Goal: Transaction & Acquisition: Download file/media

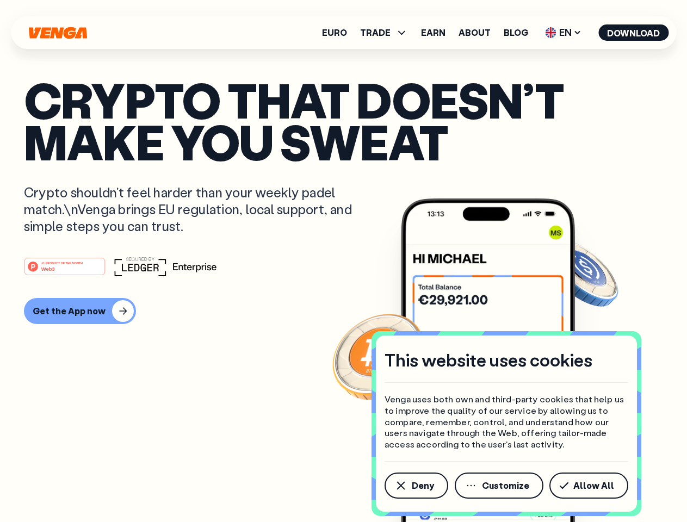
click at [343, 261] on div "#1 PRODUCT OF THE MONTH Web3" at bounding box center [343, 267] width 639 height 20
click at [416, 486] on span "Deny" at bounding box center [423, 485] width 22 height 9
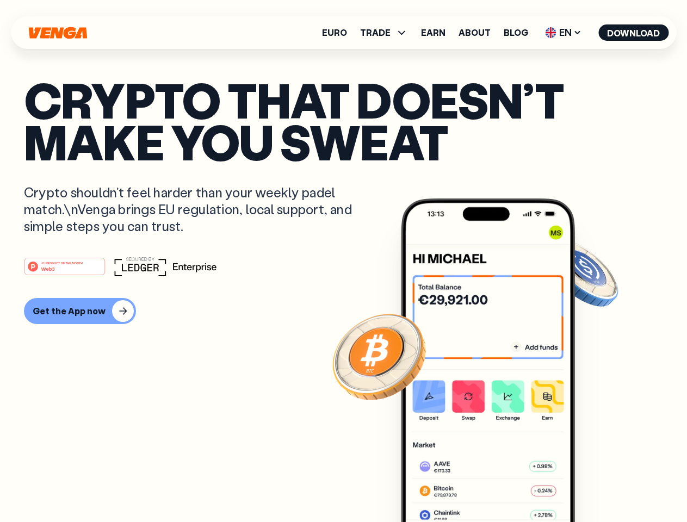
click at [500, 486] on img at bounding box center [488, 381] width 174 height 364
click at [591, 486] on article "Crypto that doesn’t make you sweat Crypto shouldn’t feel harder than your weekl…" at bounding box center [343, 283] width 639 height 408
click at [387, 33] on span "TRADE" at bounding box center [375, 32] width 30 height 9
click at [564, 33] on span "EN" at bounding box center [563, 32] width 44 height 17
click at [634, 33] on button "Download" at bounding box center [633, 32] width 70 height 16
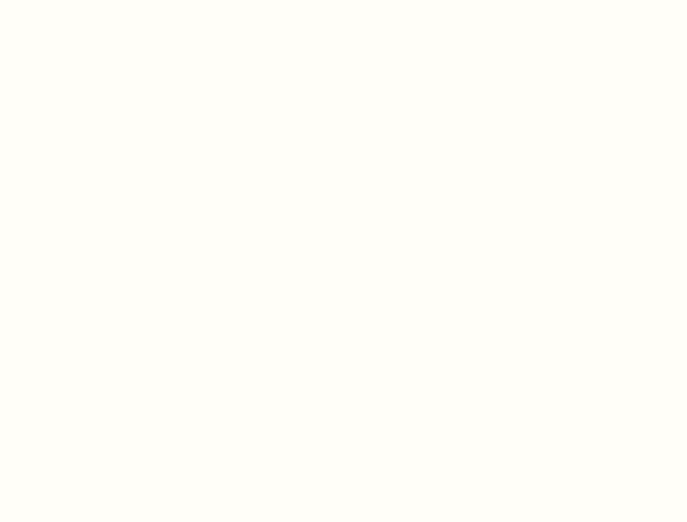
click at [343, 0] on html "This website uses cookies Venga uses both own and third-party cookies that help…" at bounding box center [343, 0] width 687 height 0
click at [78, 0] on html "This website uses cookies Venga uses both own and third-party cookies that help…" at bounding box center [343, 0] width 687 height 0
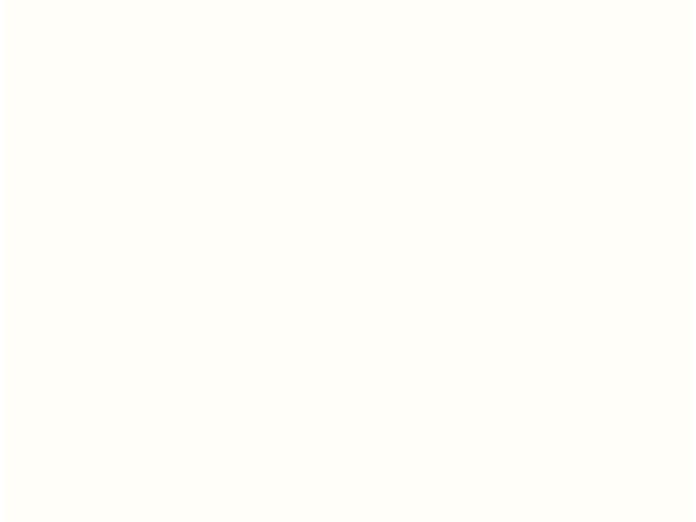
click at [66, 0] on html "This website uses cookies Venga uses both own and third-party cookies that help…" at bounding box center [343, 0] width 687 height 0
